Goal: Task Accomplishment & Management: Manage account settings

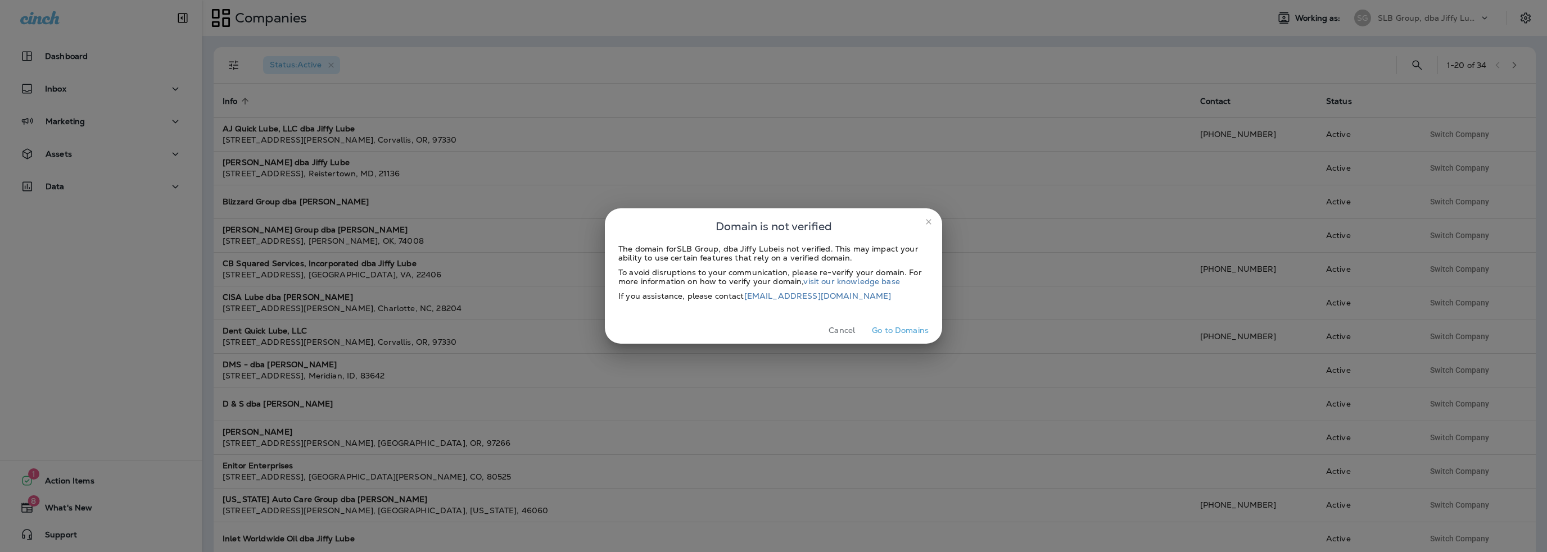
click at [846, 330] on button "Cancel" at bounding box center [841, 330] width 42 height 17
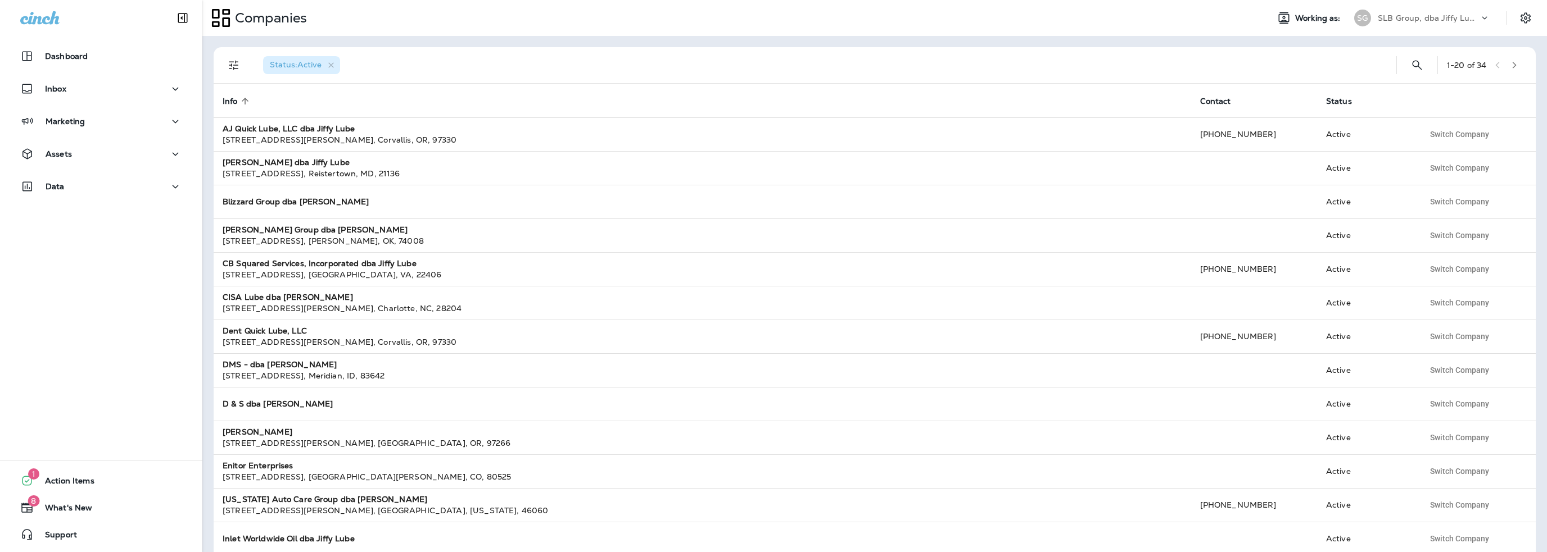
click at [1434, 22] on p "SLB Group, dba Jiffy Lube" at bounding box center [1427, 17] width 101 height 9
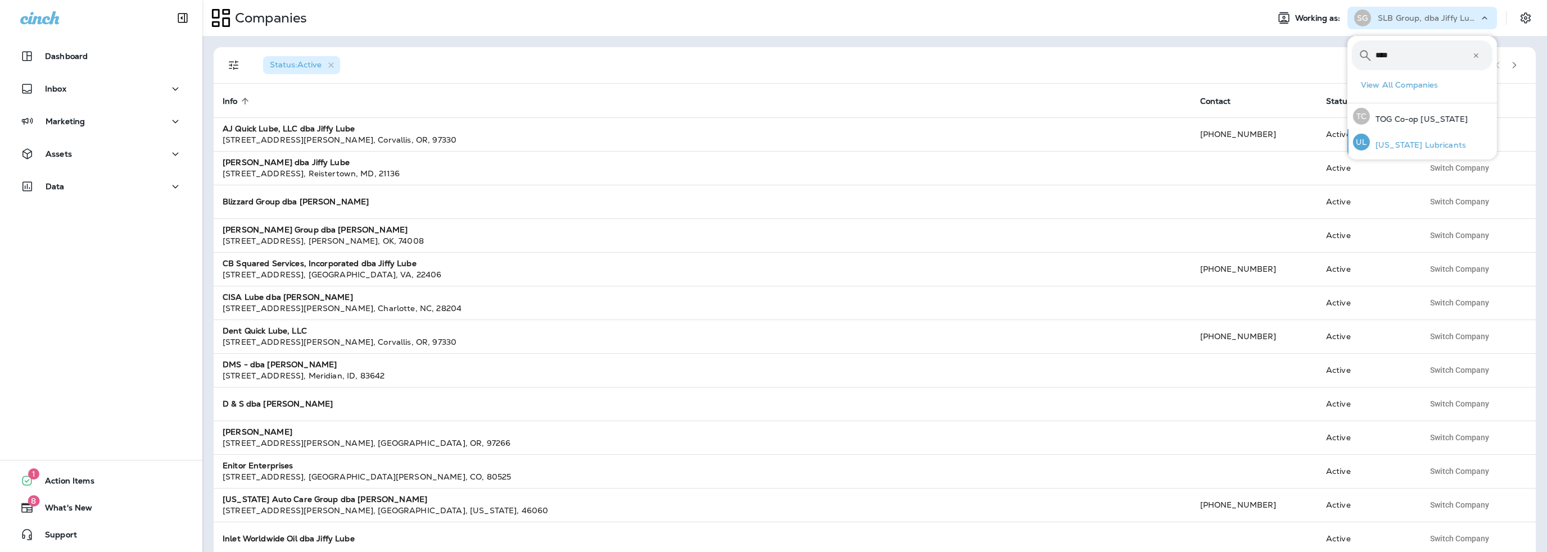
type input "****"
click at [1404, 141] on p "[US_STATE] Lubricants" at bounding box center [1418, 144] width 96 height 9
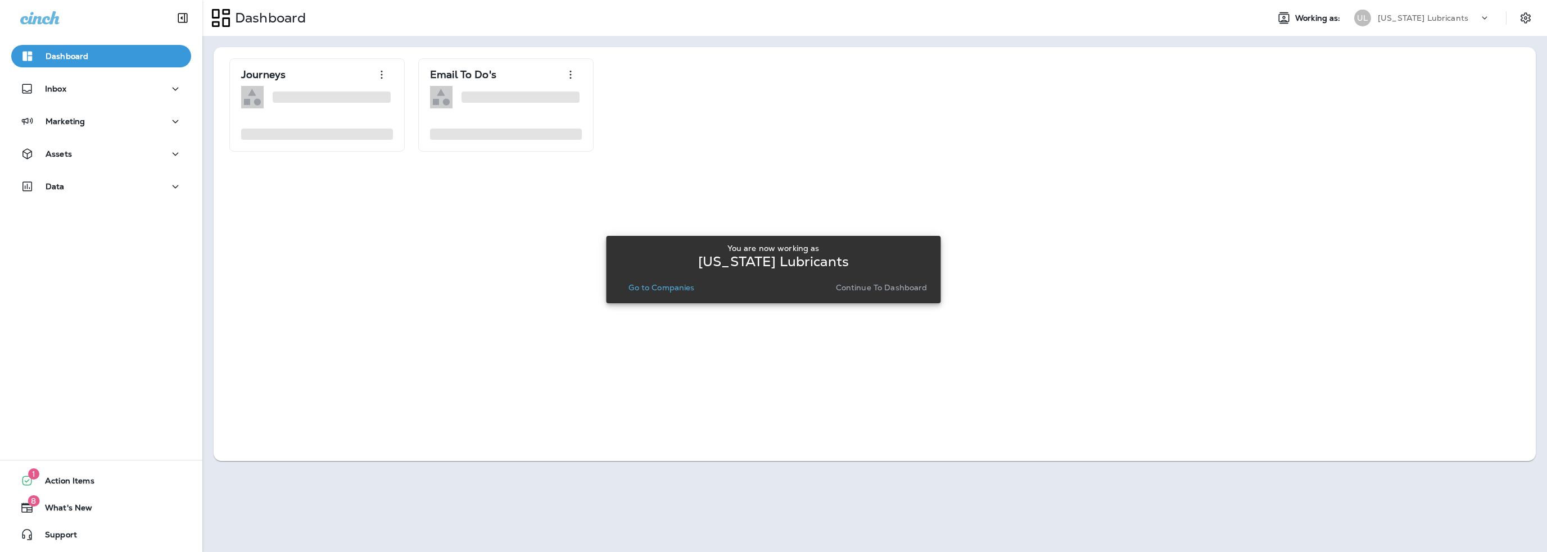
click at [673, 289] on p "Go to Companies" at bounding box center [661, 287] width 66 height 9
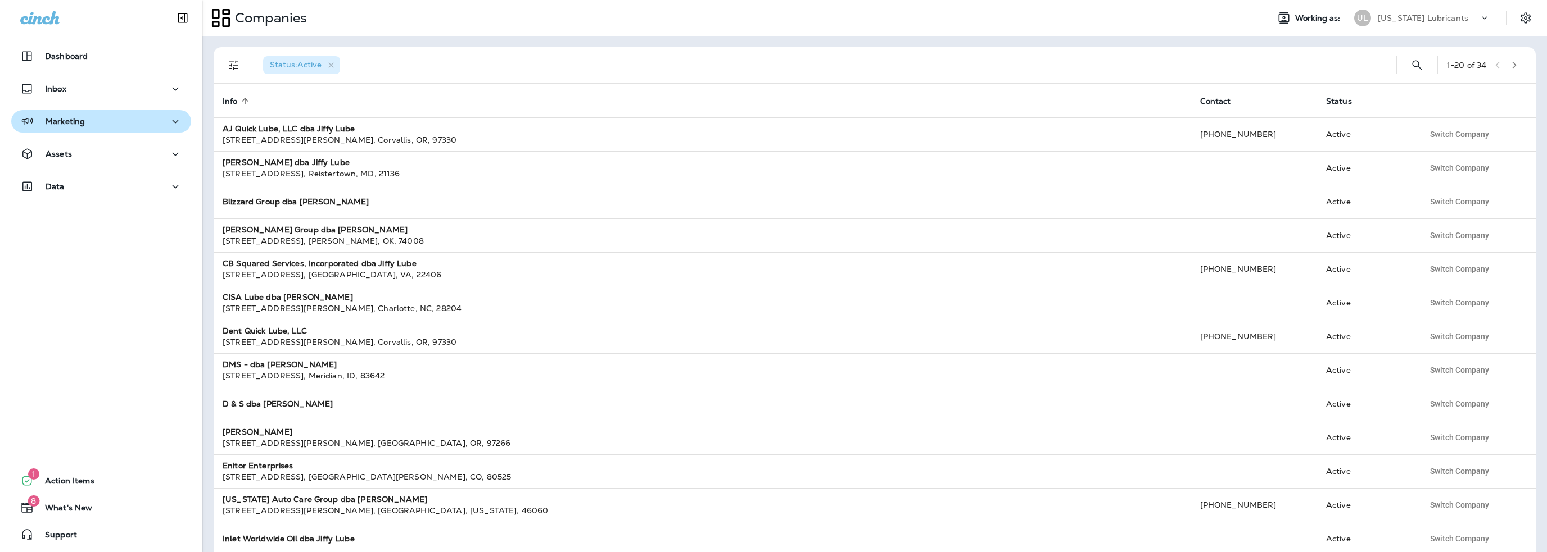
click at [72, 122] on p "Marketing" at bounding box center [65, 121] width 39 height 9
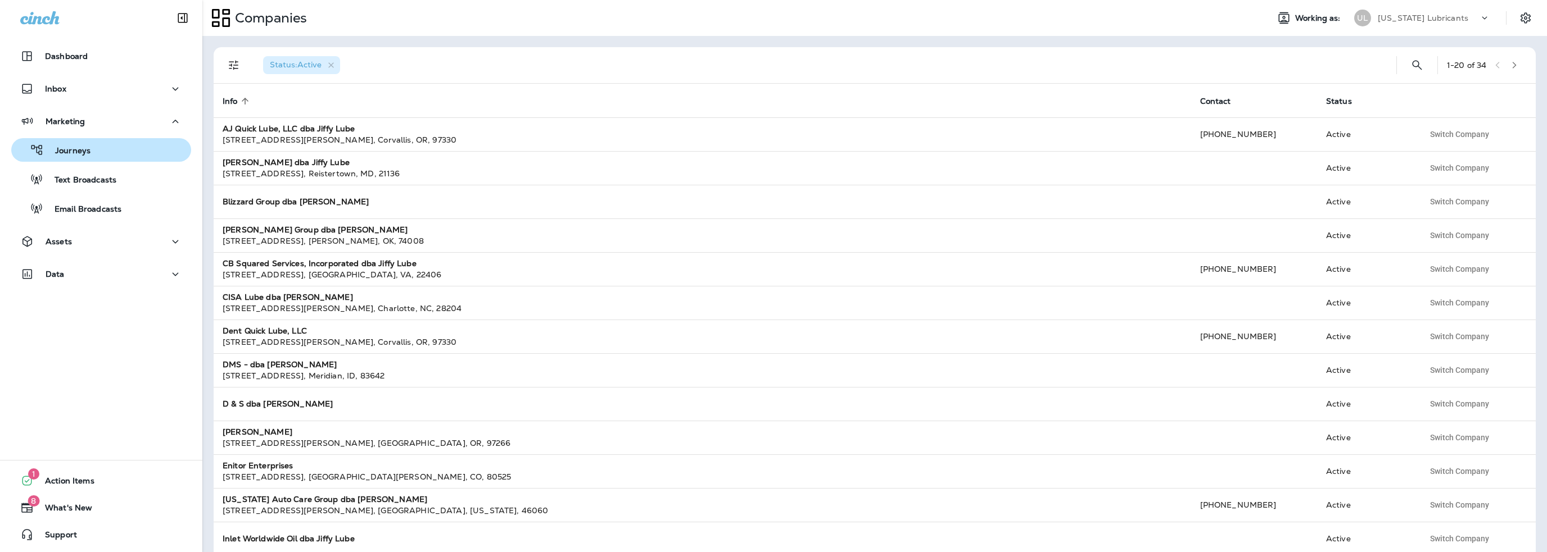
click at [71, 148] on p "Journeys" at bounding box center [67, 151] width 47 height 11
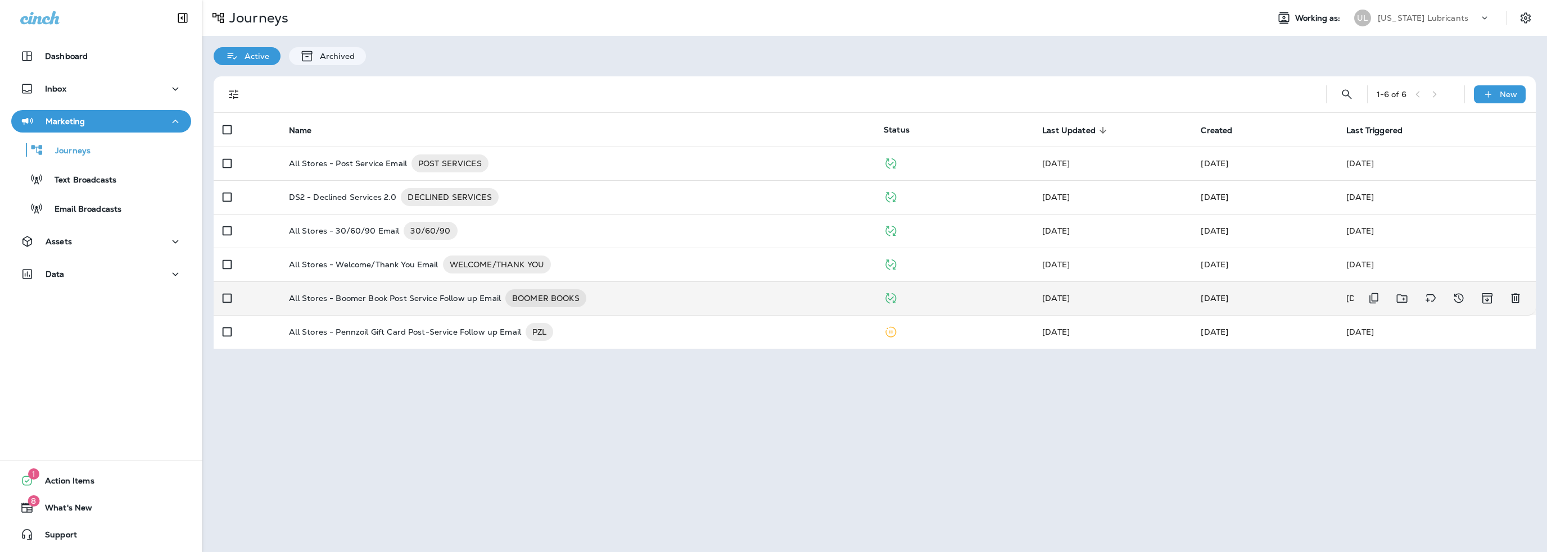
click at [398, 298] on p "All Stores - Boomer Book Post Service Follow up Email" at bounding box center [395, 298] width 212 height 18
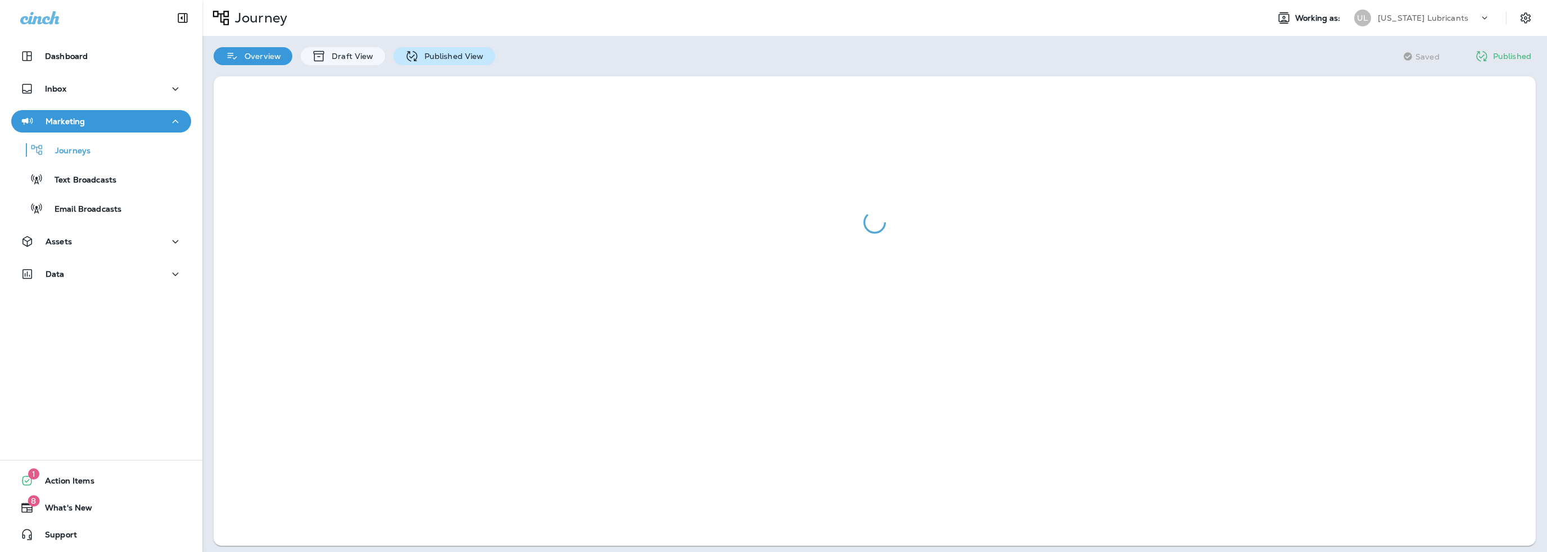
click at [430, 64] on div "Published View" at bounding box center [444, 56] width 102 height 18
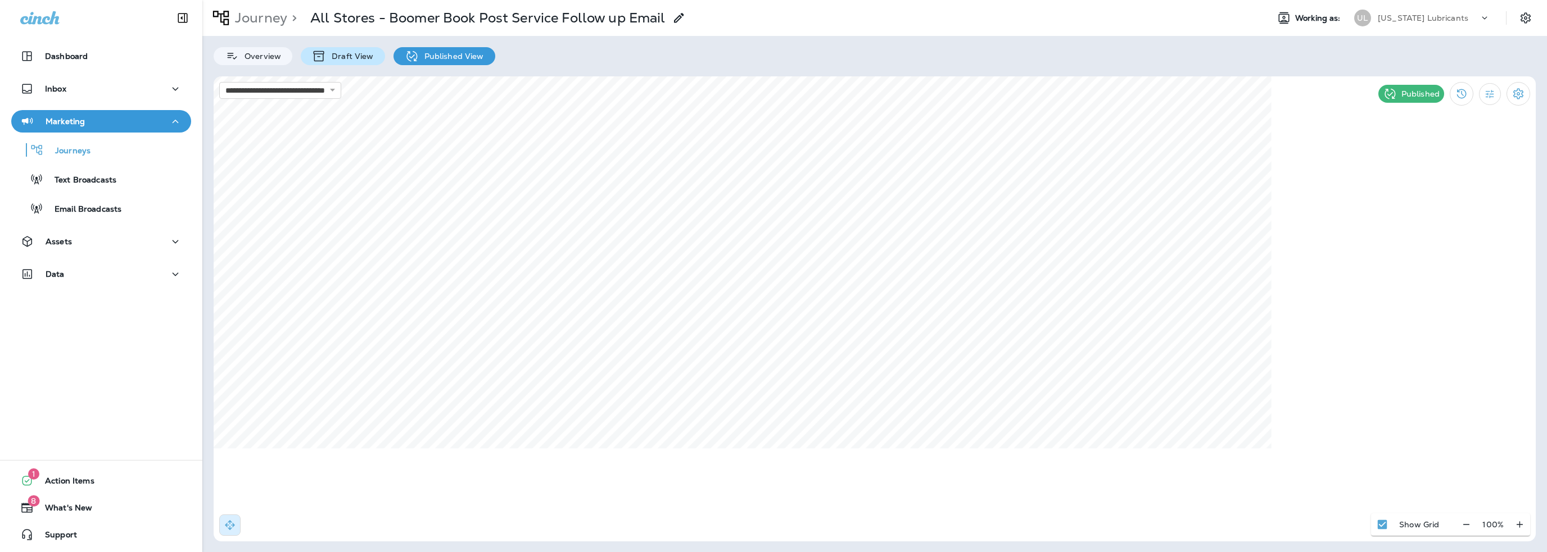
click at [355, 56] on p "Draft View" at bounding box center [349, 56] width 47 height 9
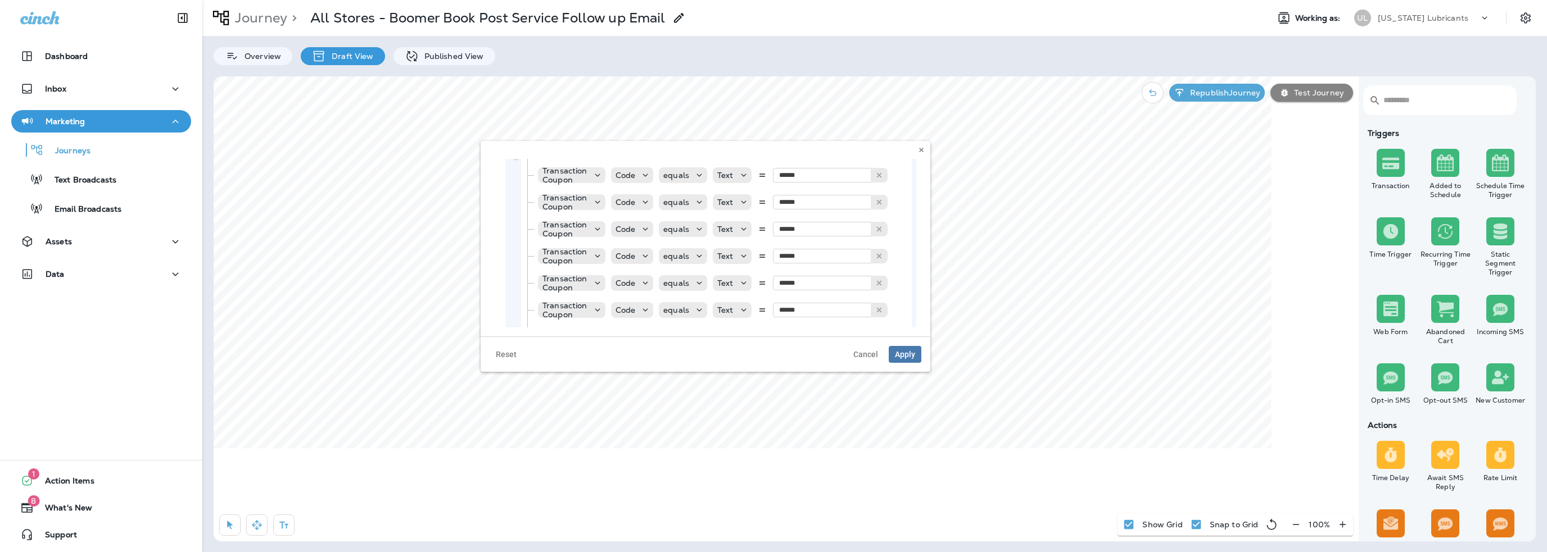
scroll to position [618, 0]
click at [867, 353] on span "Cancel" at bounding box center [865, 355] width 25 height 8
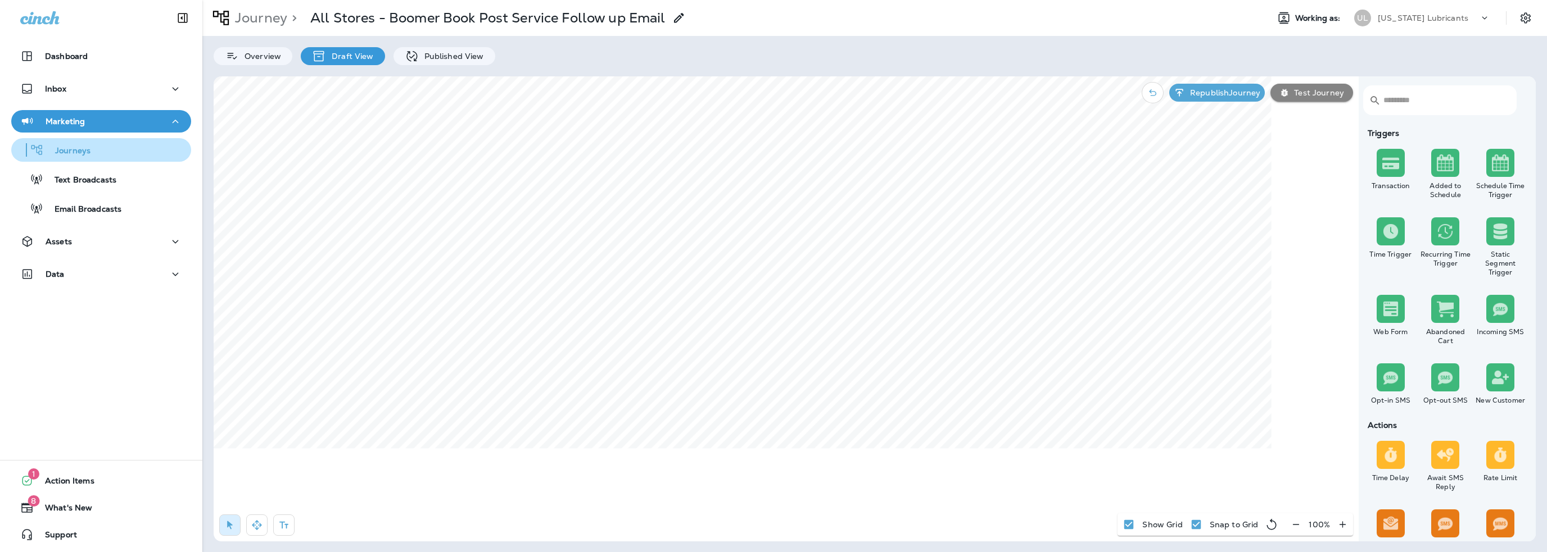
click at [82, 152] on p "Journeys" at bounding box center [67, 151] width 47 height 11
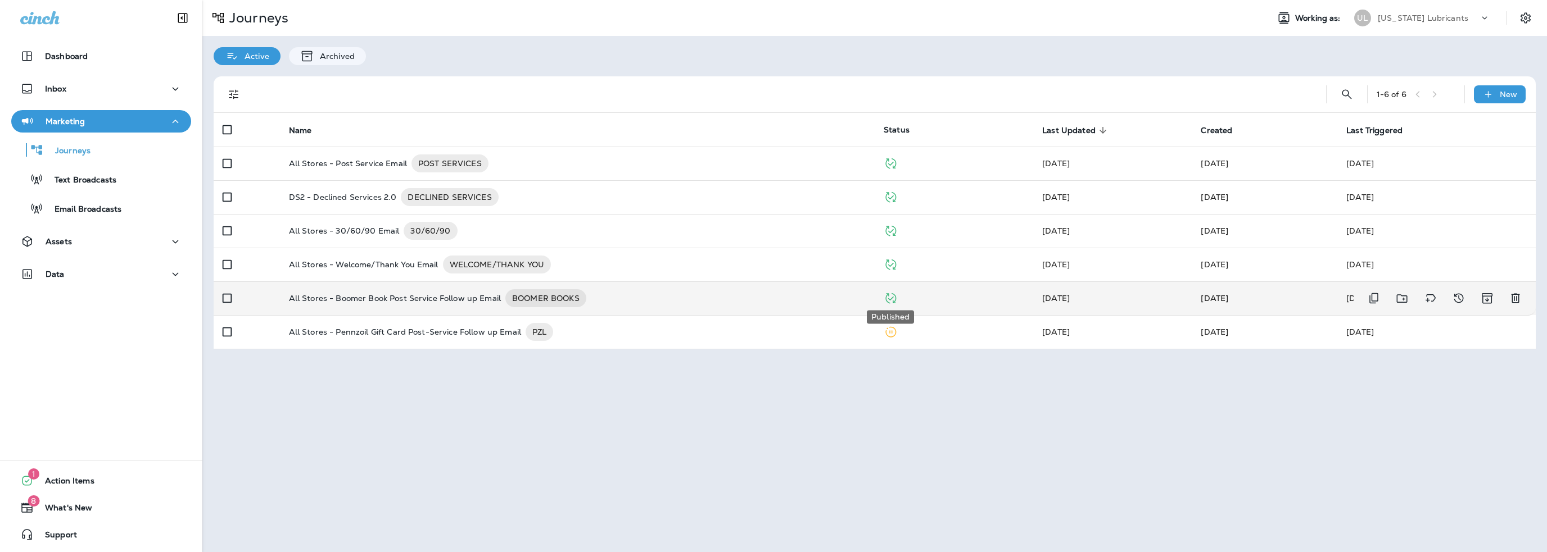
click at [894, 301] on icon "Published" at bounding box center [890, 298] width 11 height 11
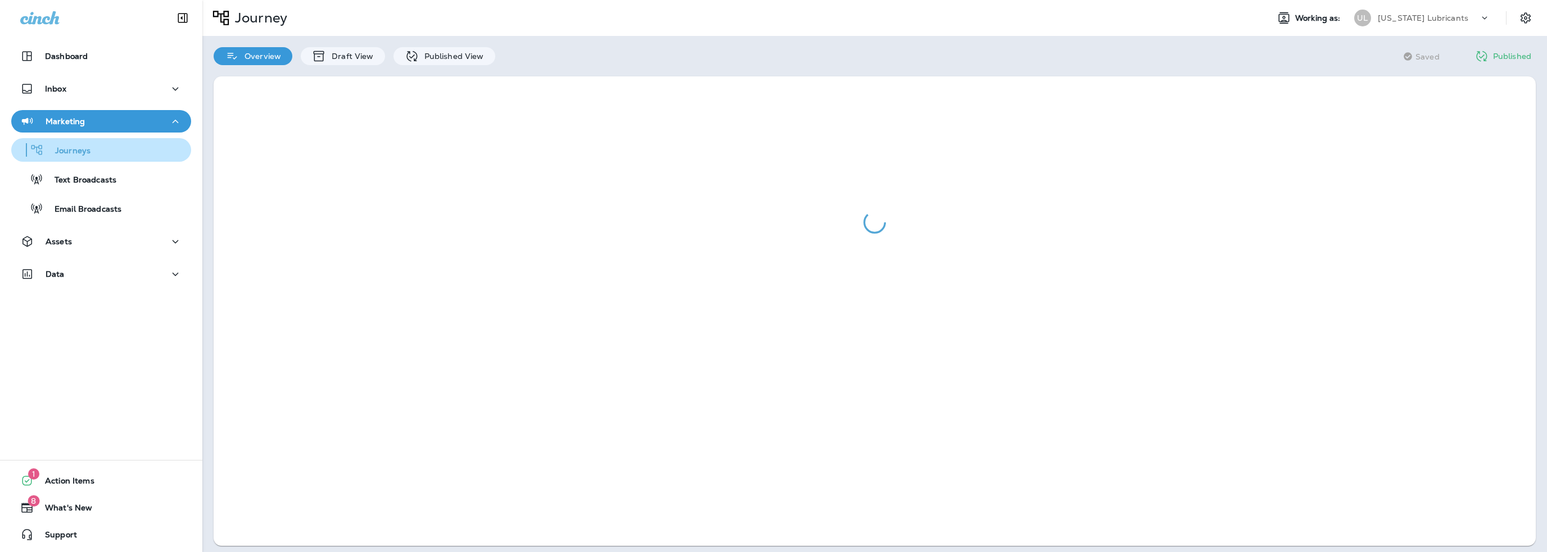
click at [76, 152] on p "Journeys" at bounding box center [67, 151] width 47 height 11
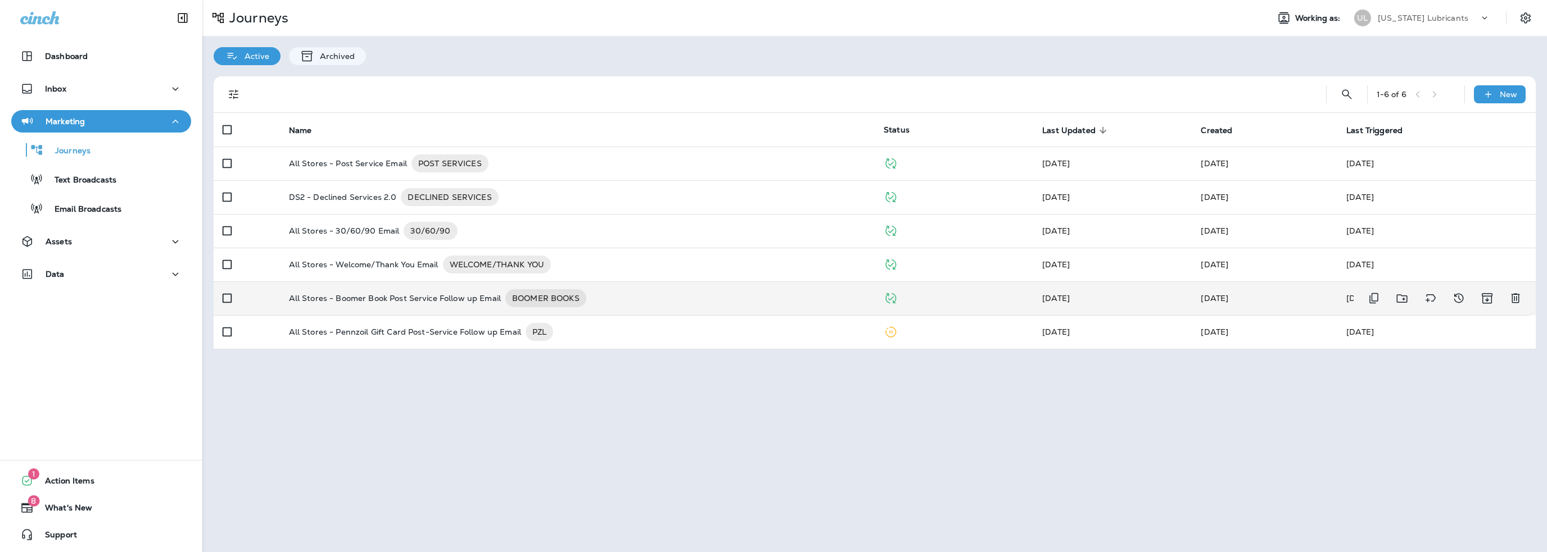
click at [444, 294] on p "All Stores - Boomer Book Post Service Follow up Email" at bounding box center [395, 298] width 212 height 18
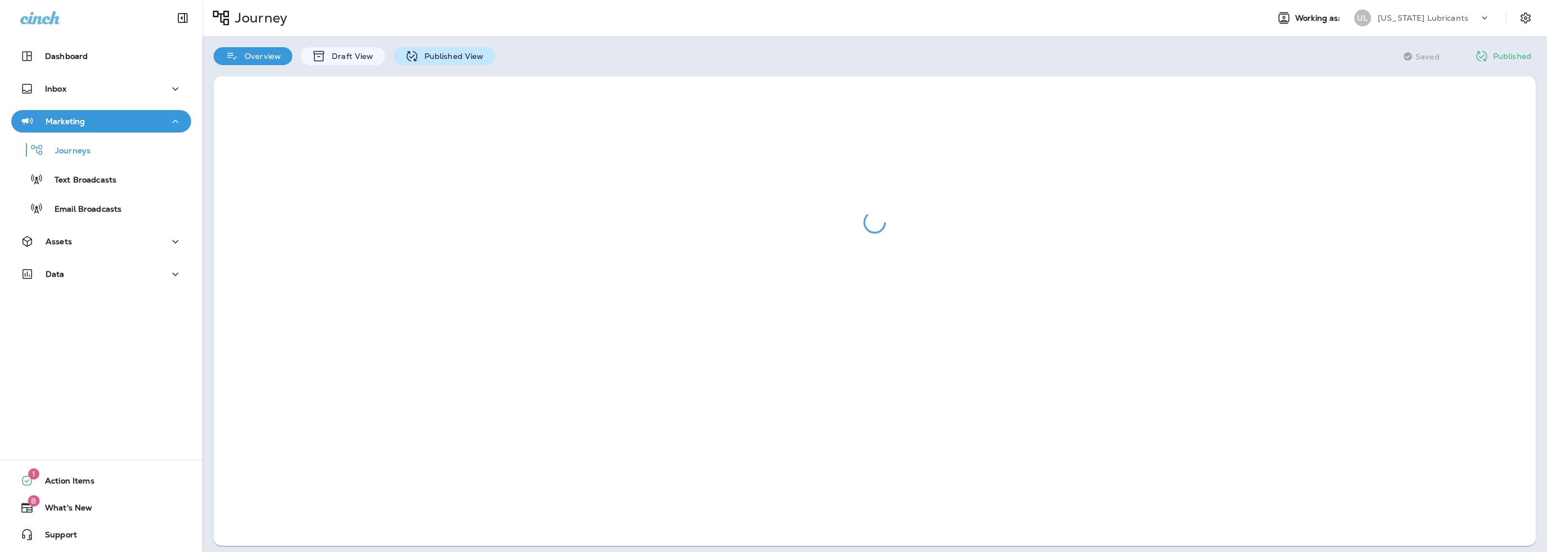
click at [424, 57] on p "Published View" at bounding box center [451, 56] width 65 height 9
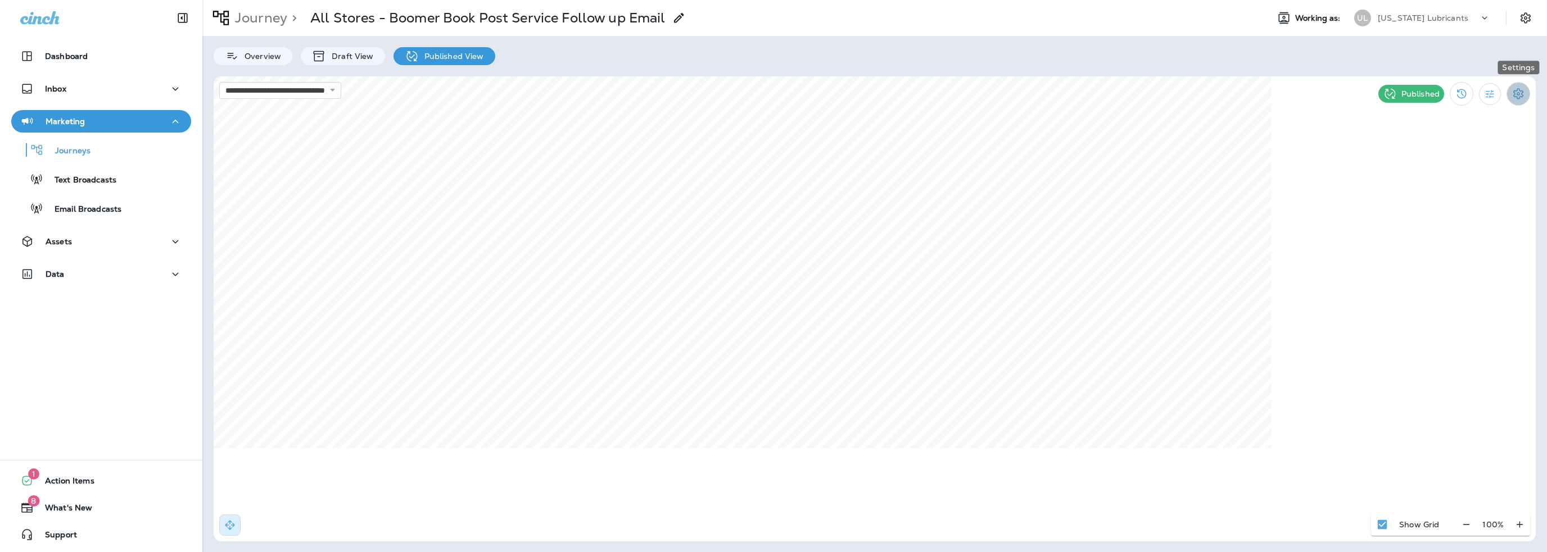
click at [1512, 92] on icon "Settings" at bounding box center [1517, 93] width 13 height 13
click at [1449, 152] on p "Pause Journey" at bounding box center [1454, 152] width 64 height 9
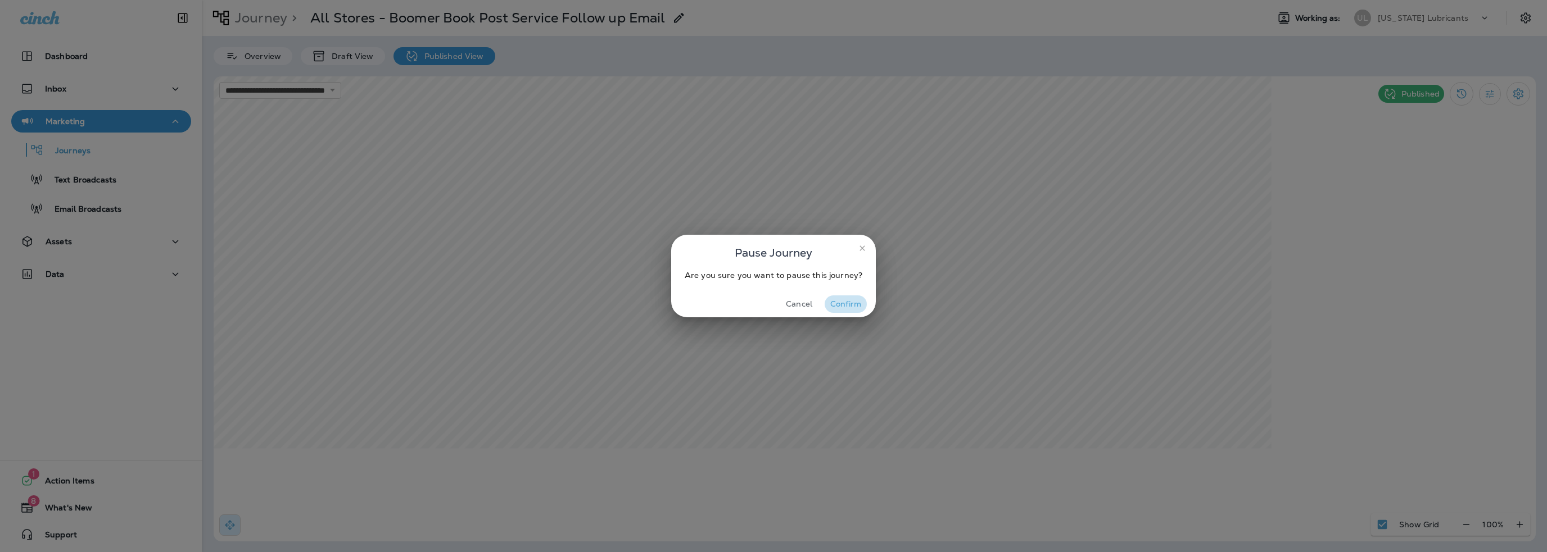
click at [842, 305] on button "Confirm" at bounding box center [845, 304] width 42 height 17
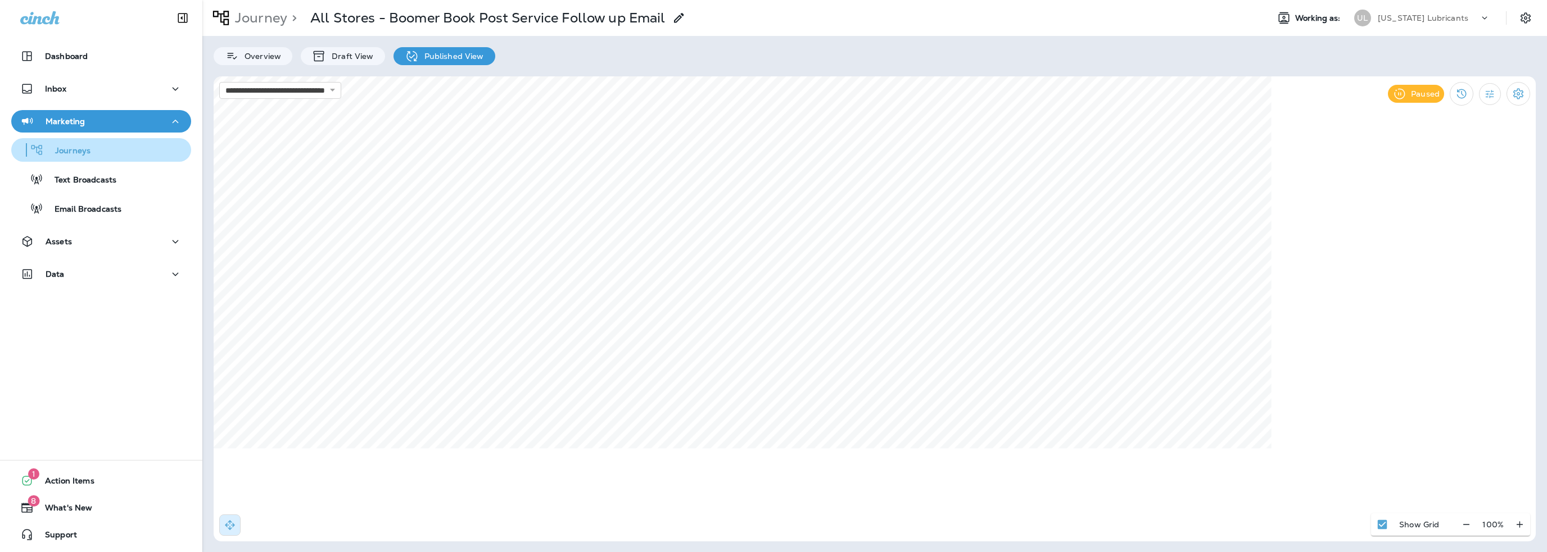
click at [70, 153] on p "Journeys" at bounding box center [67, 151] width 47 height 11
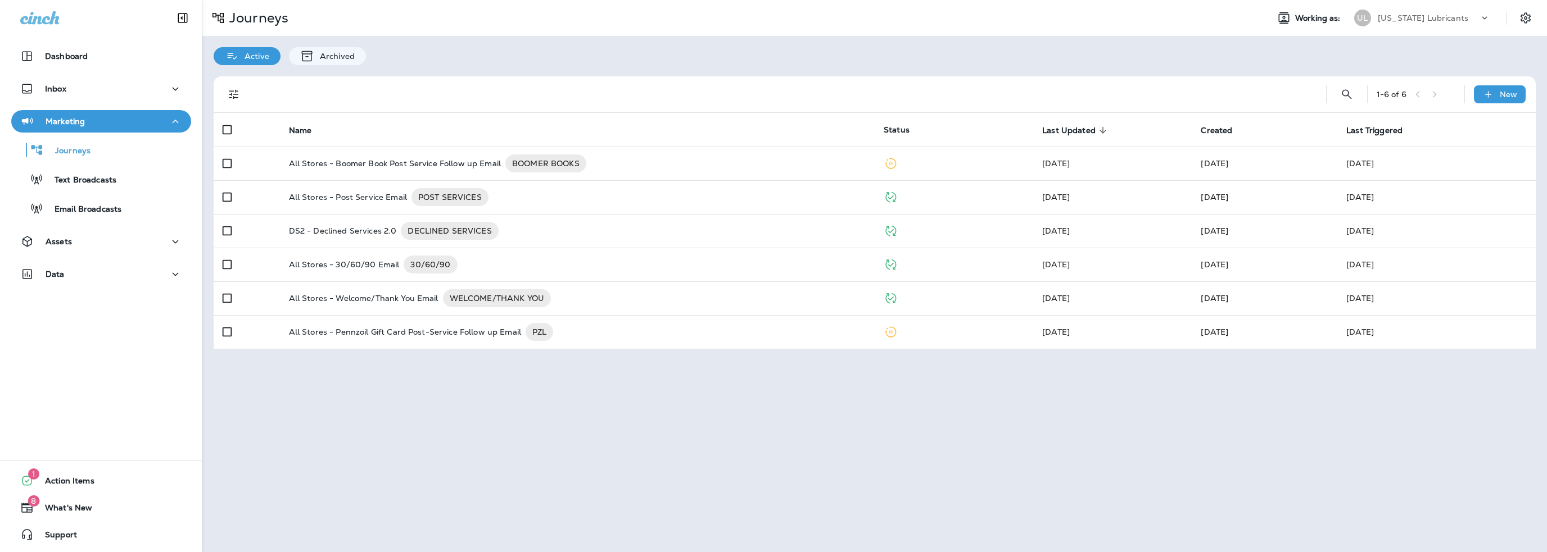
click at [1418, 18] on p "[US_STATE] Lubricants" at bounding box center [1422, 17] width 90 height 9
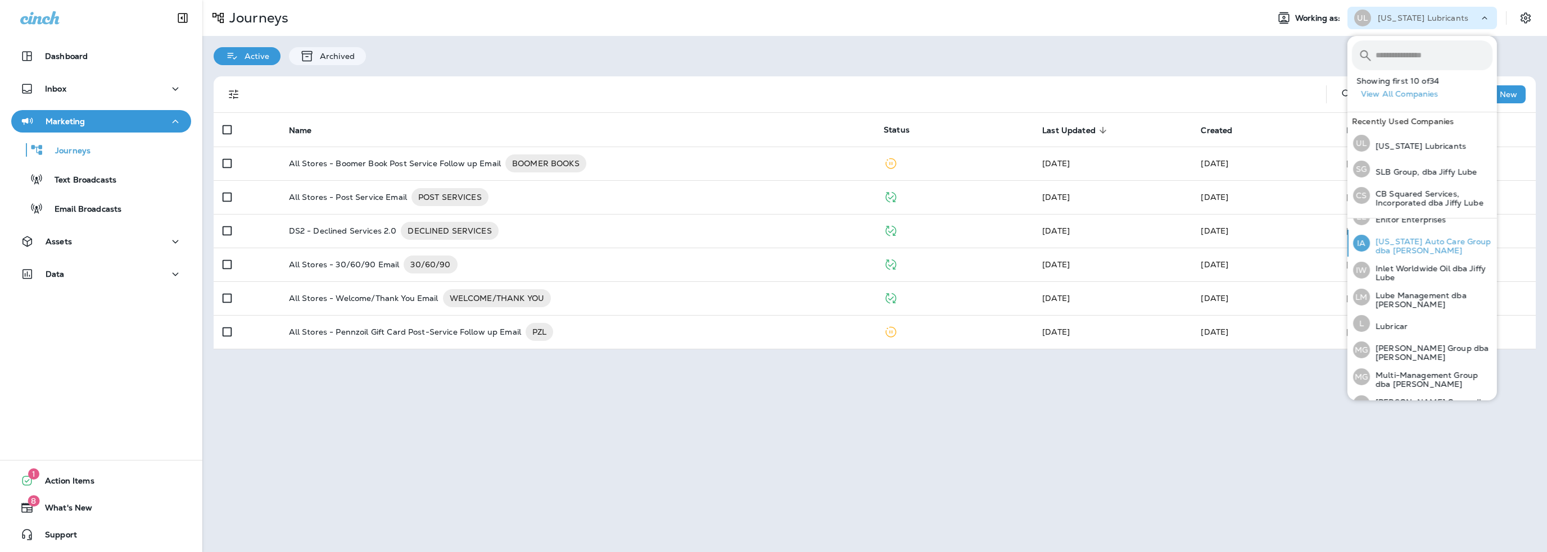
scroll to position [281, 0]
click at [1416, 290] on p "Lube Management dba [PERSON_NAME]" at bounding box center [1431, 299] width 123 height 18
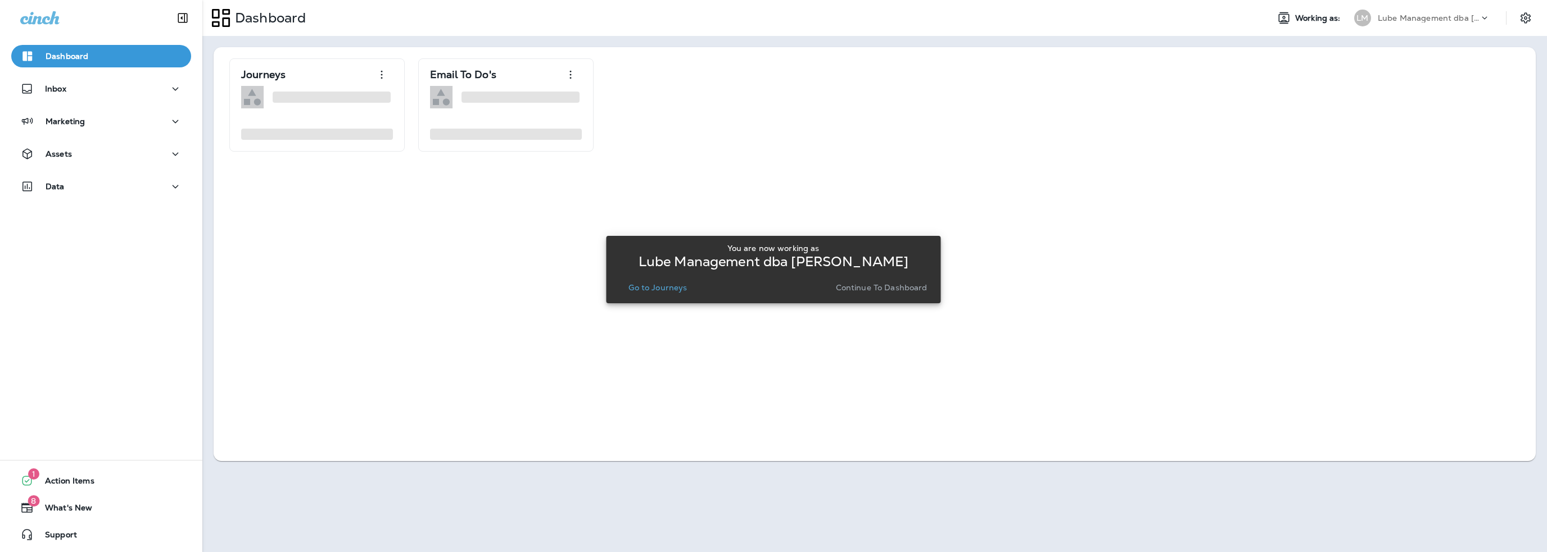
click at [671, 285] on p "Go to Journeys" at bounding box center [657, 287] width 58 height 9
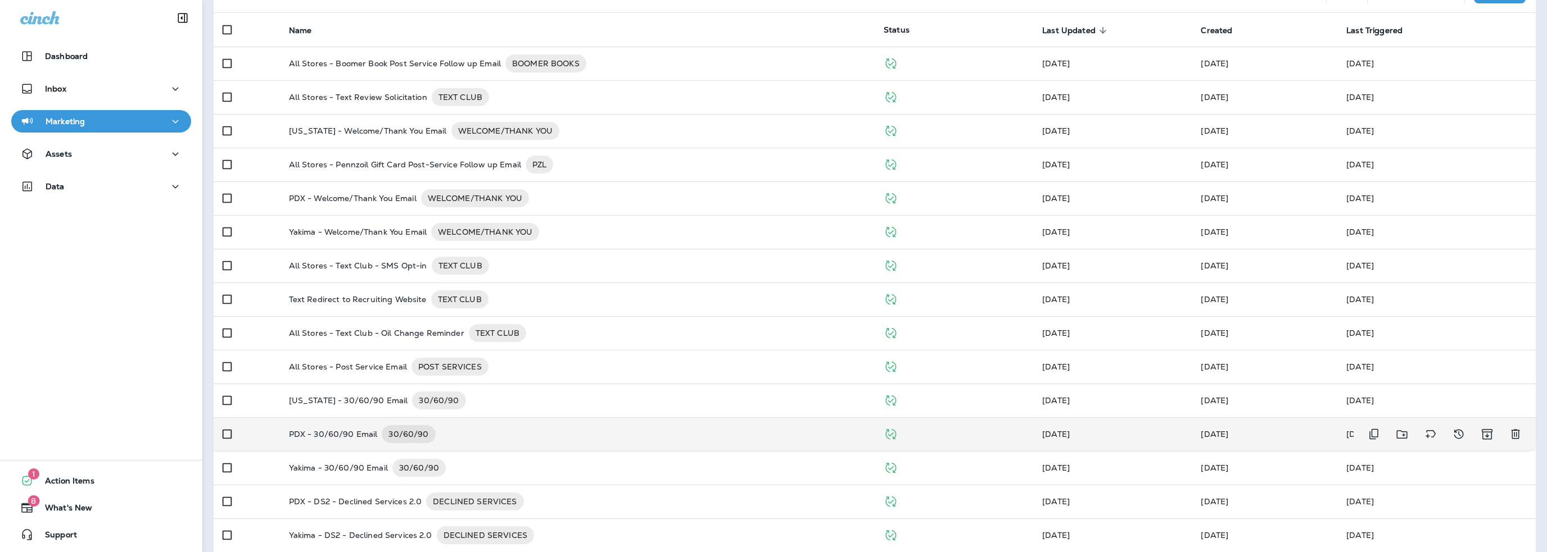
scroll to position [44, 0]
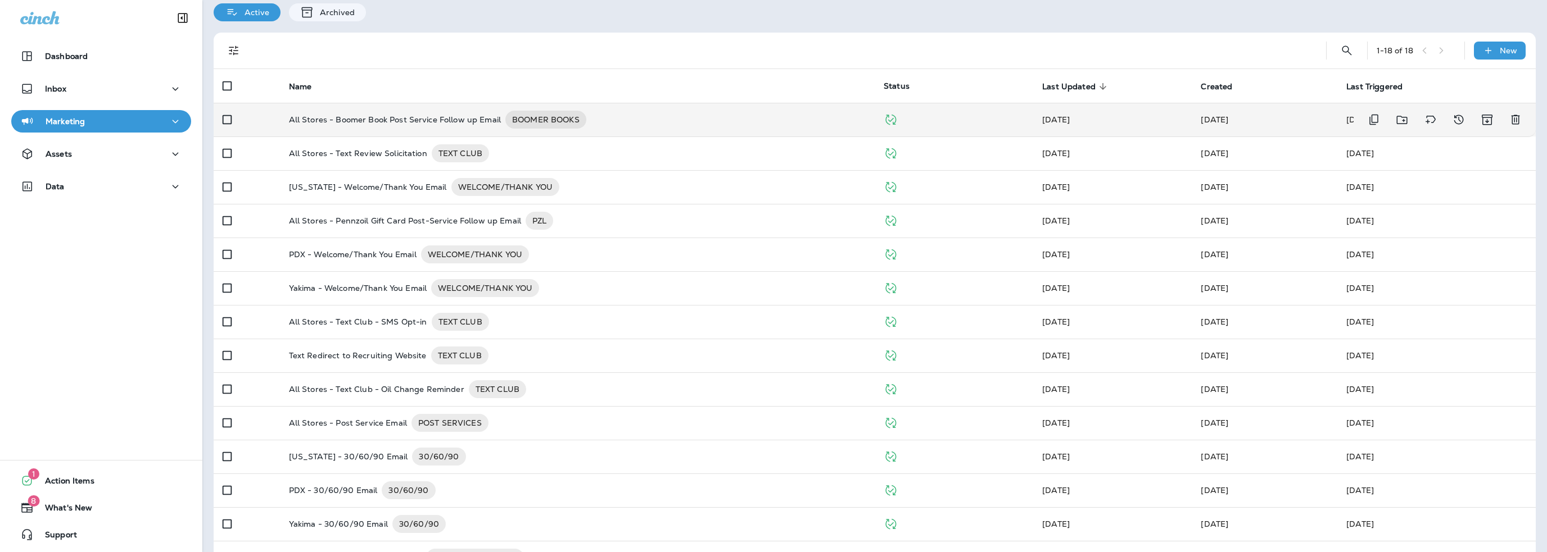
click at [434, 121] on p "All Stores - Boomer Book Post Service Follow up Email" at bounding box center [395, 120] width 212 height 18
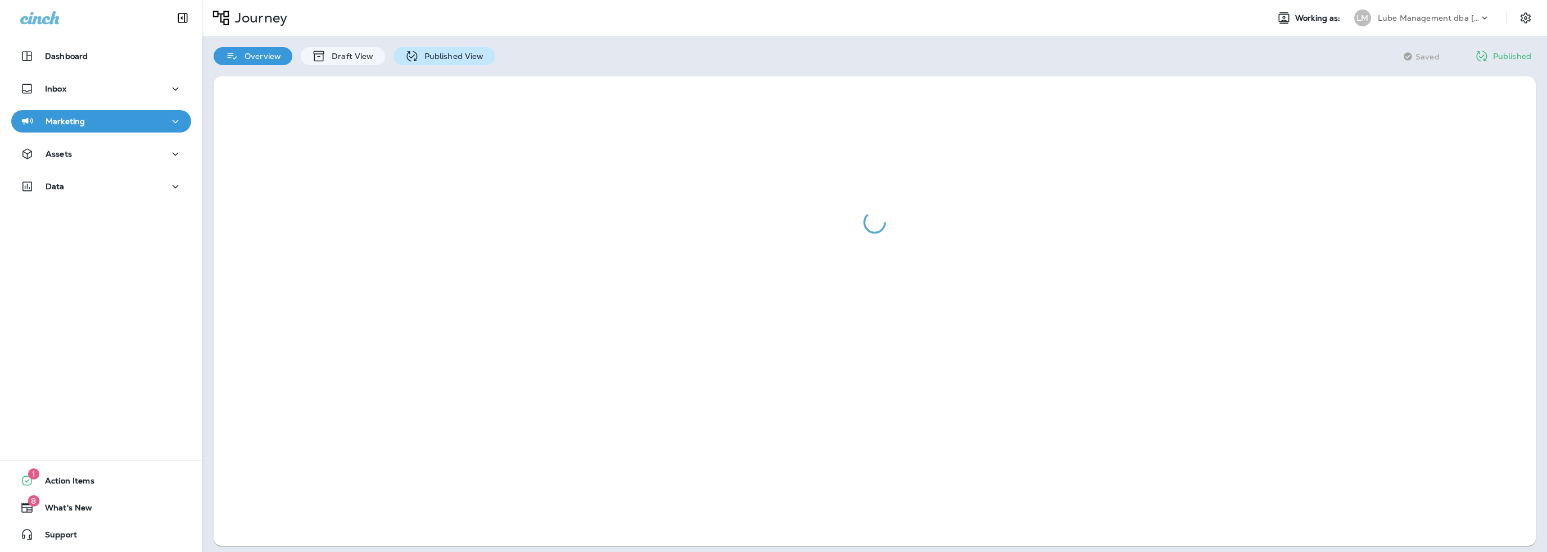
click at [428, 59] on p "Published View" at bounding box center [451, 56] width 65 height 9
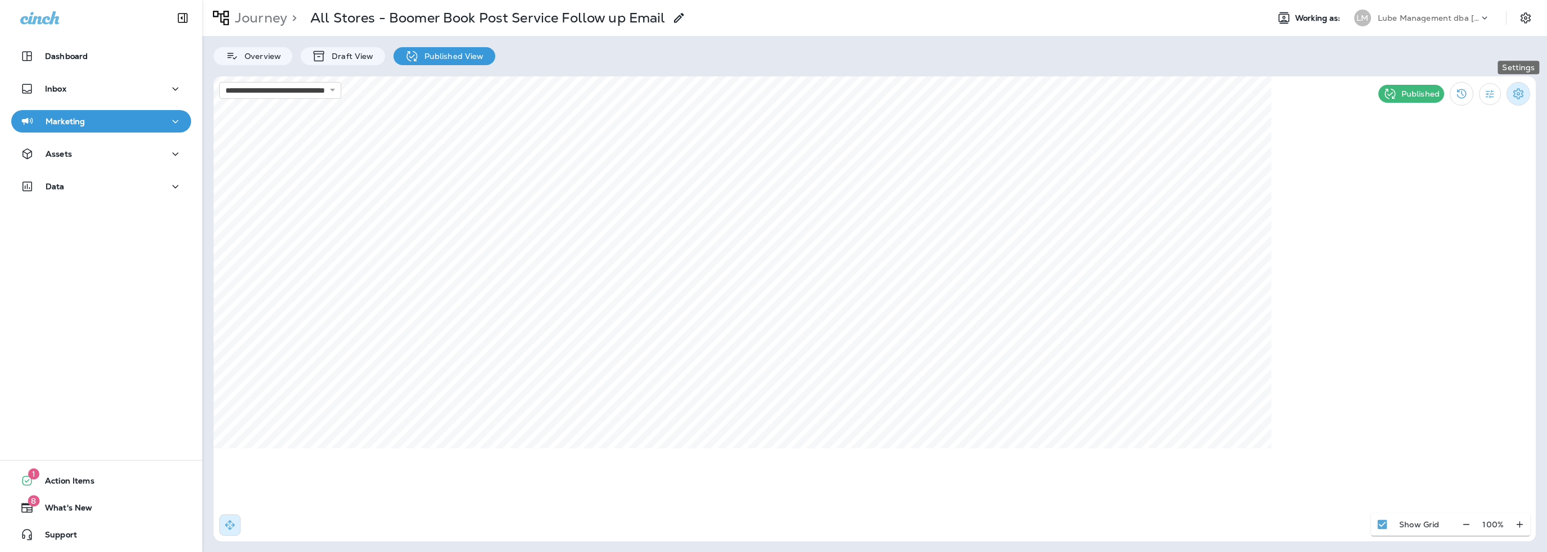
click at [1513, 93] on icon "Settings" at bounding box center [1517, 93] width 13 height 13
click at [1463, 152] on p "Pause Journey" at bounding box center [1454, 152] width 64 height 9
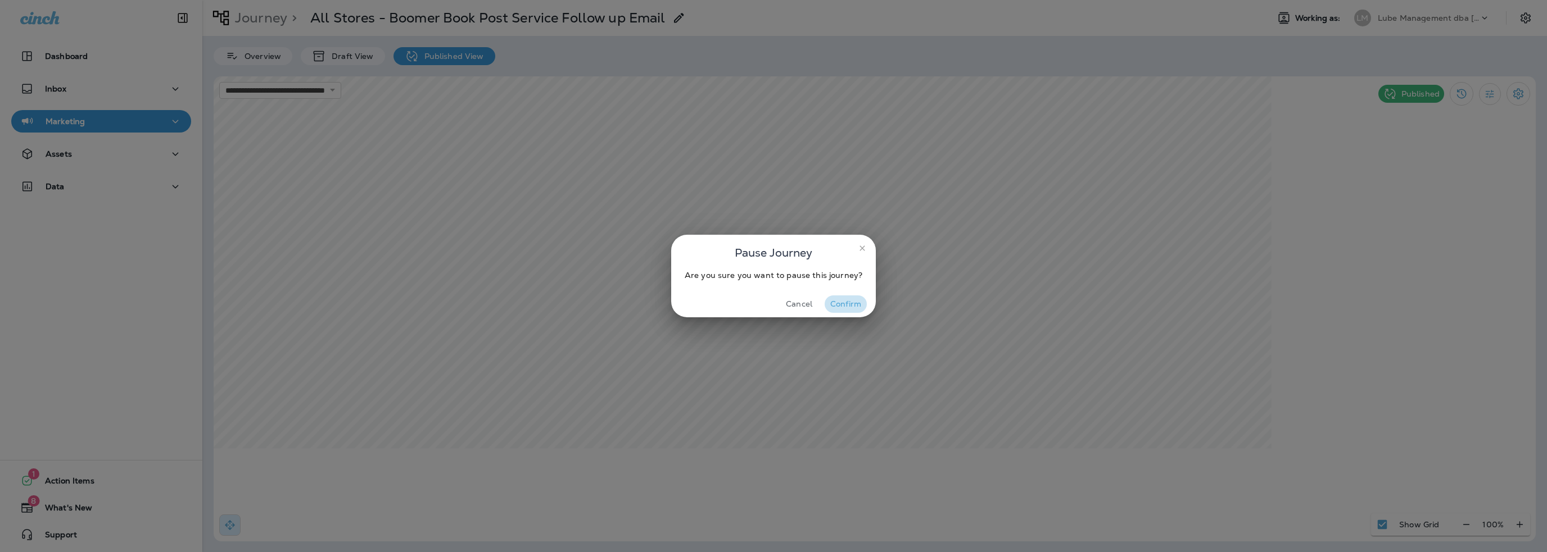
click at [840, 306] on button "Confirm" at bounding box center [845, 304] width 42 height 17
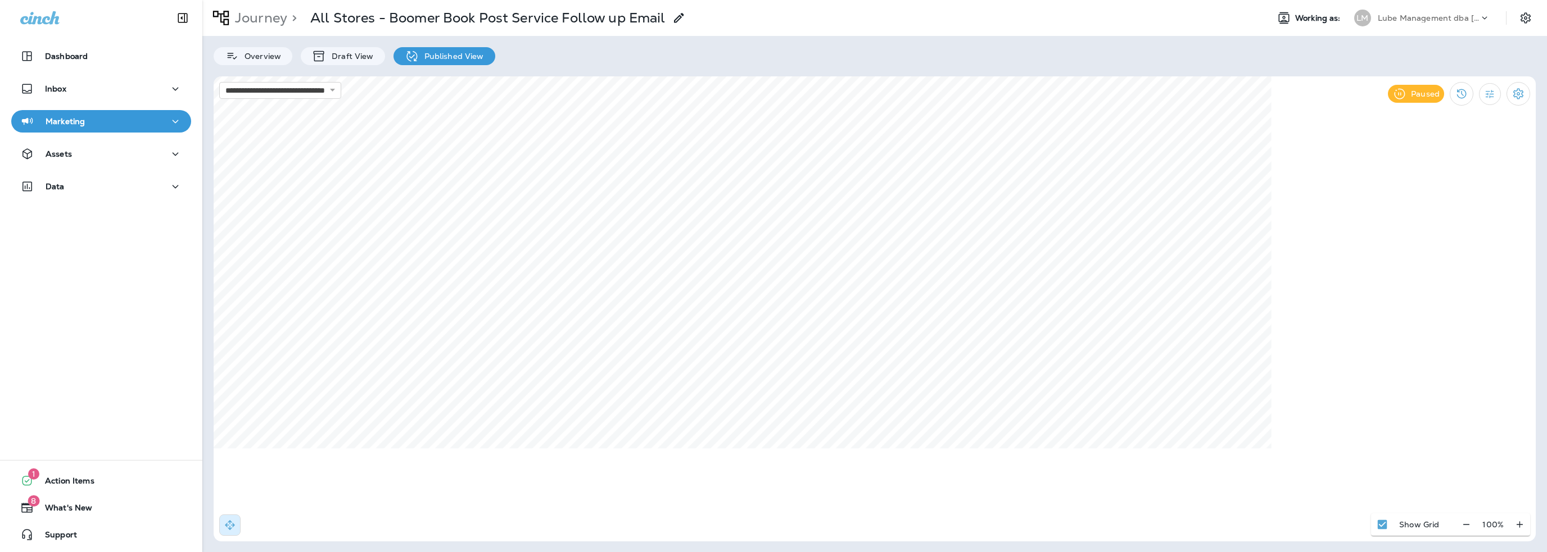
click at [1427, 13] on p "Lube Management dba [PERSON_NAME]" at bounding box center [1427, 17] width 101 height 9
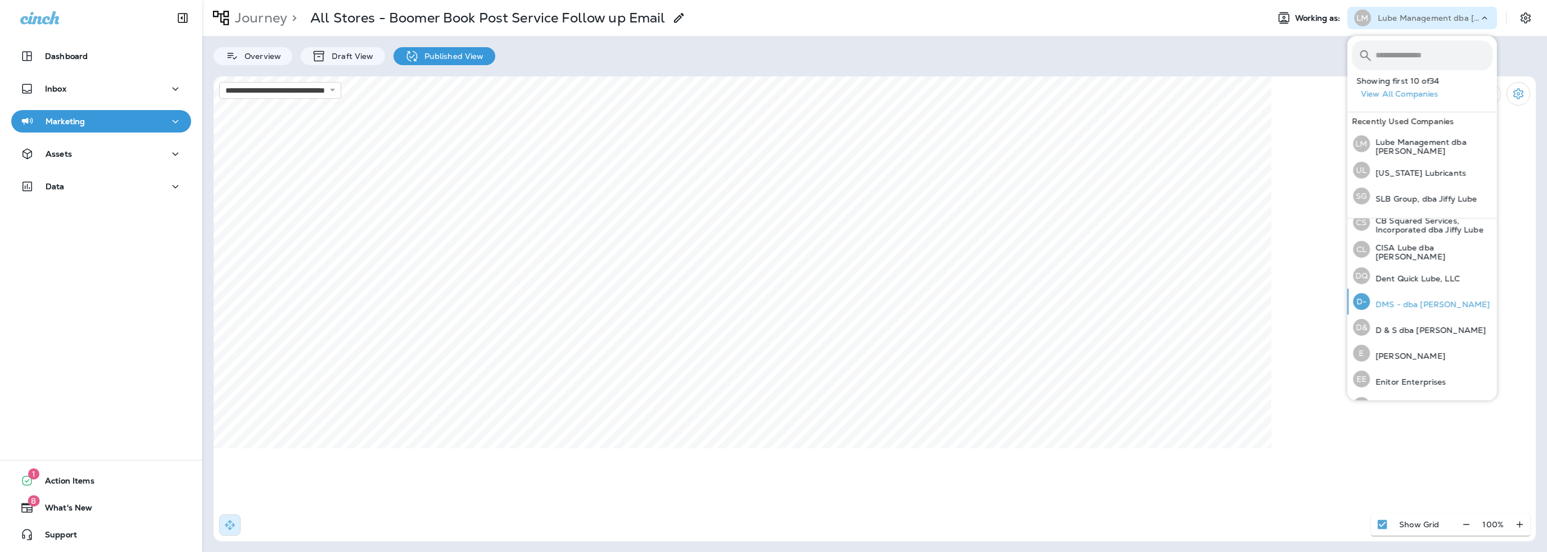
scroll to position [112, 0]
click at [1392, 357] on p "[PERSON_NAME]" at bounding box center [1407, 361] width 75 height 9
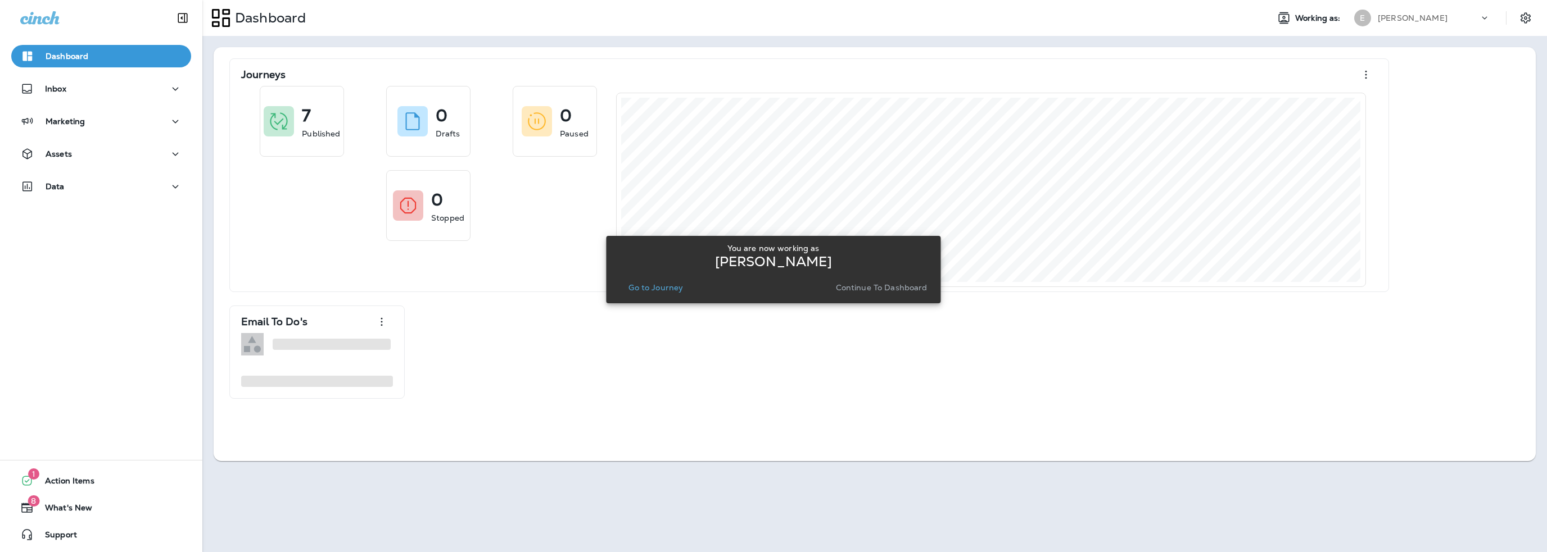
click at [654, 288] on p "Go to Journey" at bounding box center [655, 287] width 55 height 9
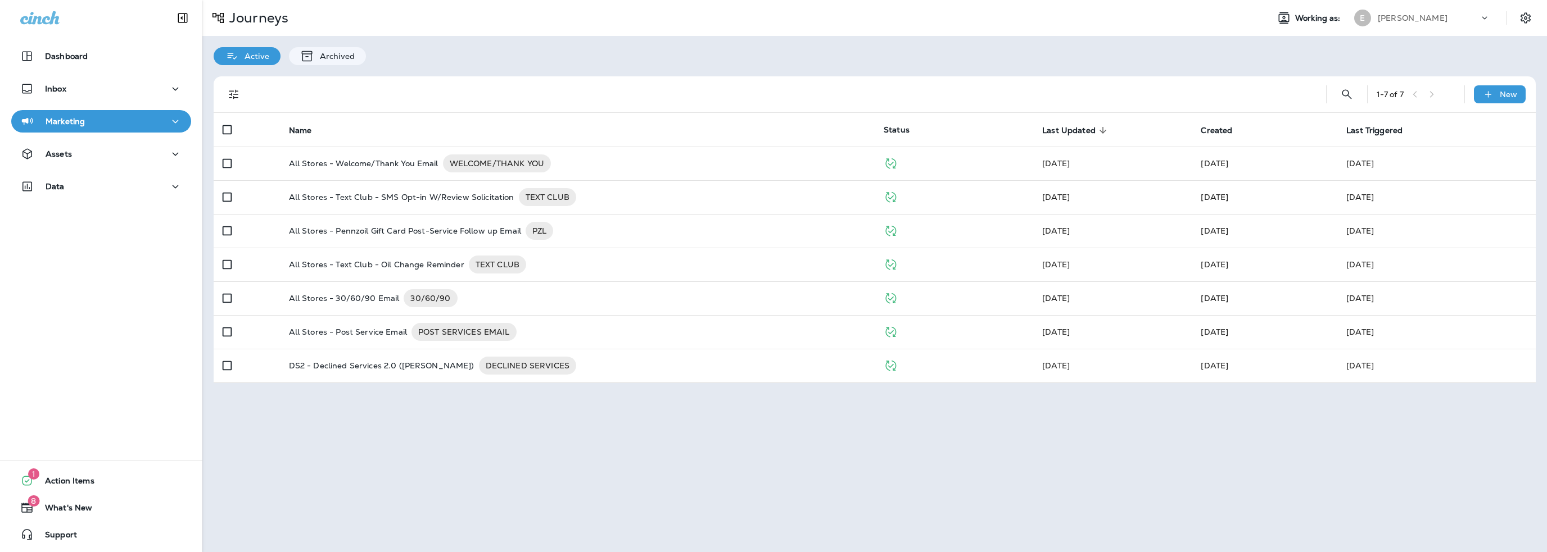
click at [1390, 22] on p "[PERSON_NAME]" at bounding box center [1412, 17] width 70 height 9
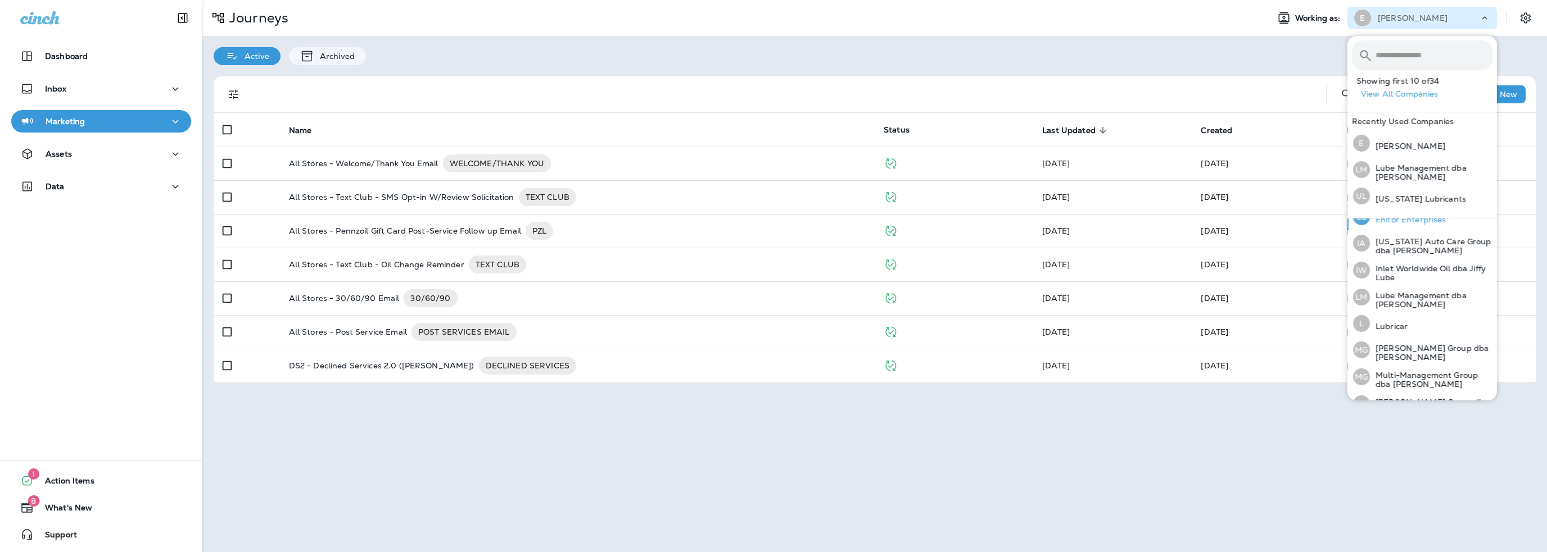
scroll to position [281, 0]
click at [1417, 323] on button "L Lubricar" at bounding box center [1421, 323] width 149 height 26
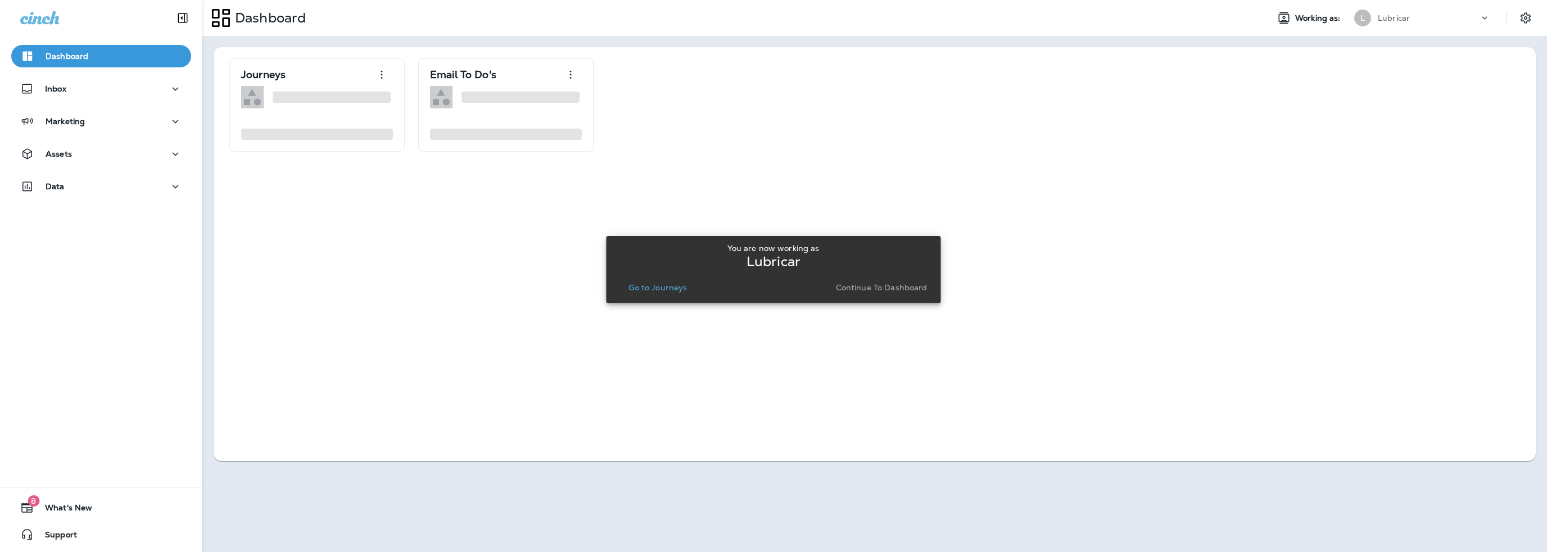
click at [672, 288] on p "Go to Journeys" at bounding box center [657, 287] width 58 height 9
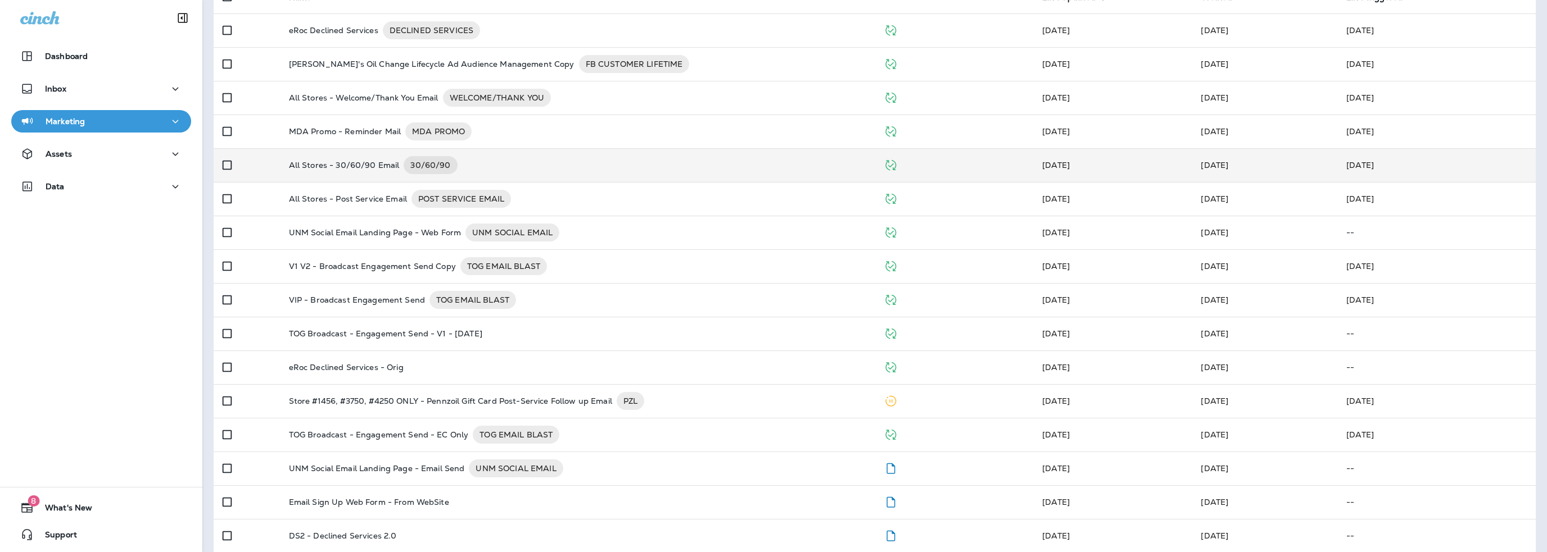
scroll to position [145, 0]
